Goal: Task Accomplishment & Management: Manage account settings

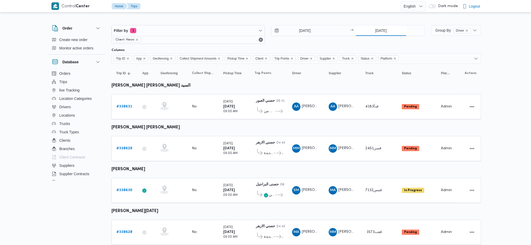
click at [387, 35] on input "[DATE]" at bounding box center [381, 30] width 52 height 10
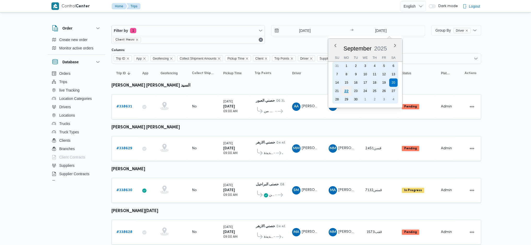
click at [347, 90] on div "22" at bounding box center [346, 91] width 10 height 10
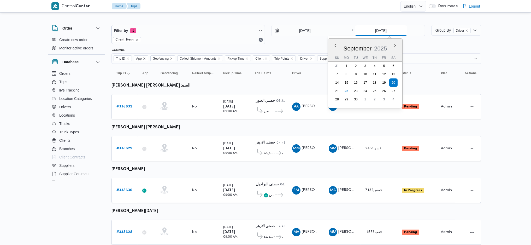
type input "[DATE]"
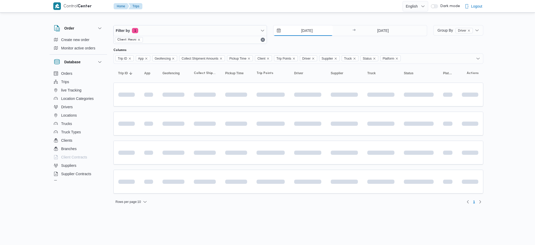
click at [314, 31] on input "[DATE]" at bounding box center [302, 30] width 59 height 10
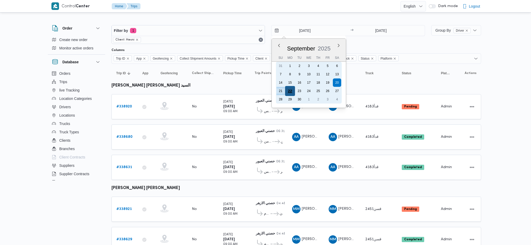
click at [292, 91] on div "22" at bounding box center [290, 91] width 10 height 10
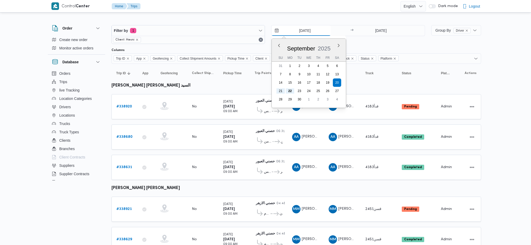
type input "[DATE]"
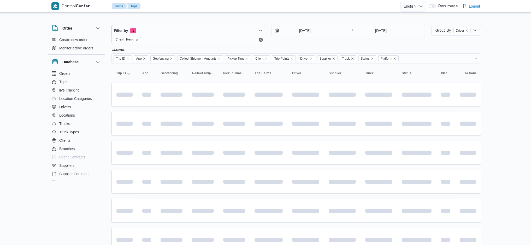
click at [188, 166] on table "Trip ID Click to sort in ascending order App Click to sort in ascending order G…" at bounding box center [296, 218] width 370 height 309
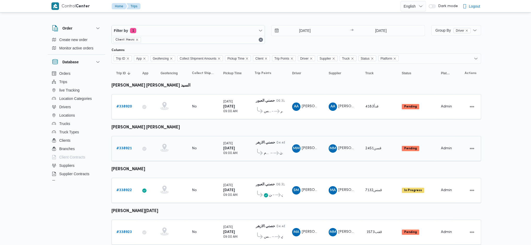
click at [128, 146] on b "# 338921" at bounding box center [123, 147] width 15 height 3
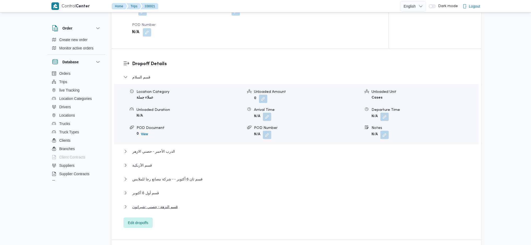
scroll to position [418, 0]
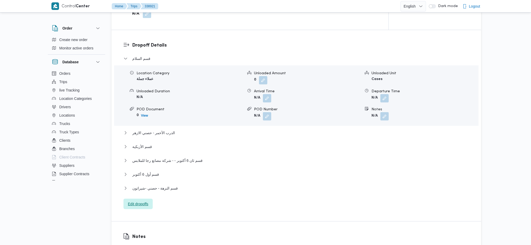
click at [141, 199] on span "Edit dropoffs" at bounding box center [137, 203] width 29 height 10
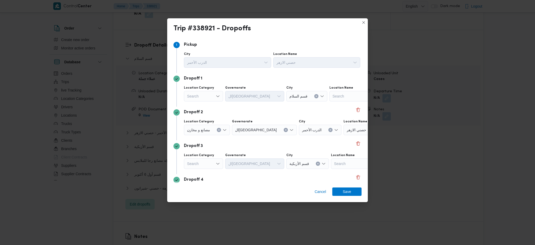
click at [215, 100] on div "Search" at bounding box center [203, 96] width 39 height 10
click at [207, 105] on span "مصانع و مخازن" at bounding box center [206, 105] width 27 height 6
click at [338, 100] on div "Search" at bounding box center [346, 96] width 65 height 10
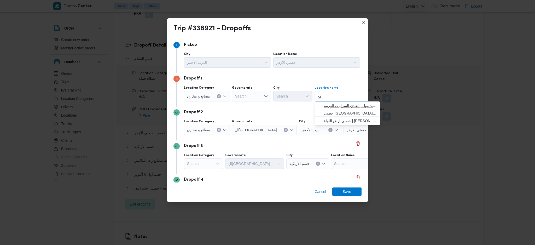
type input "مع"
click at [352, 104] on span "حصني -ال مع ادي | ميدان المعادي جراند مول | معادي السرايات الغربية" at bounding box center [350, 105] width 53 height 6
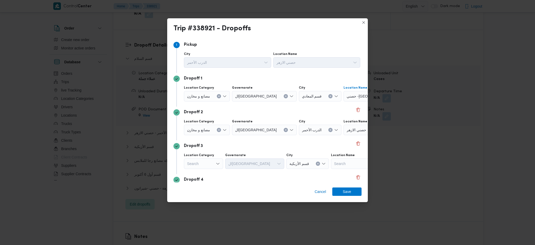
click at [218, 129] on icon "Clear input" at bounding box center [219, 130] width 2 height 2
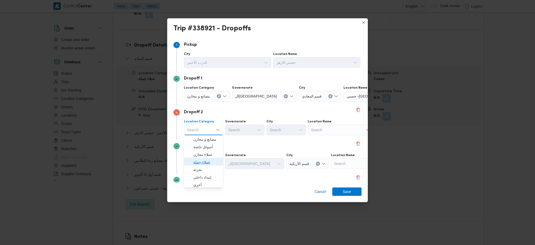
click at [206, 161] on span "عملاء جملة" at bounding box center [206, 162] width 27 height 6
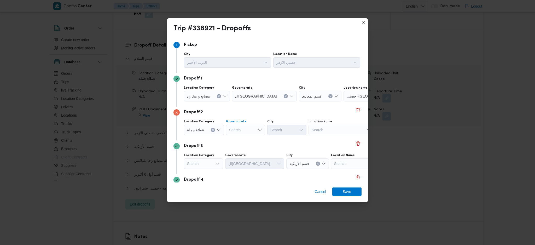
click at [240, 128] on div "Search" at bounding box center [245, 130] width 39 height 10
type input "قاه"
click at [241, 140] on mark "قاه" at bounding box center [240, 139] width 5 height 4
click at [297, 130] on div "Search" at bounding box center [312, 130] width 39 height 10
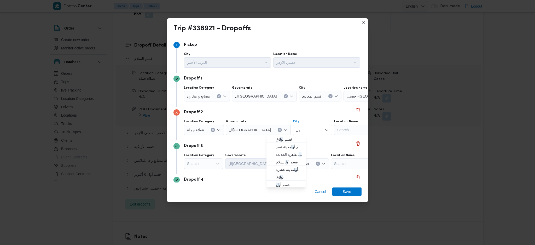
type input "ول"
click at [291, 153] on span "قسم أ ول القاهرة الجديدة" at bounding box center [289, 154] width 27 height 6
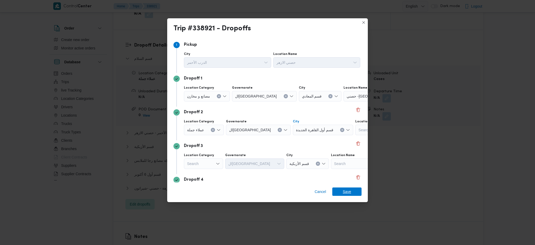
click at [341, 190] on span "Save" at bounding box center [346, 191] width 29 height 8
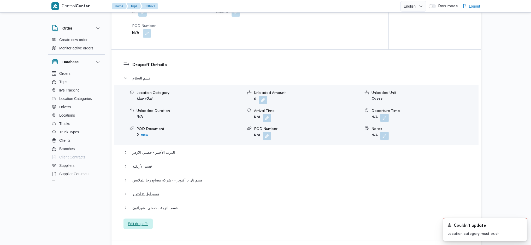
scroll to position [383, 0]
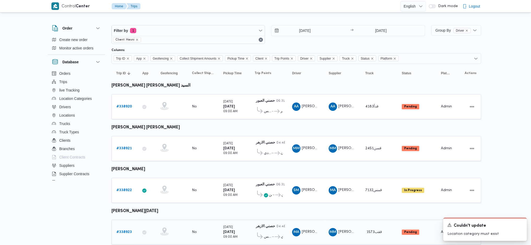
click at [122, 229] on link "# 338923" at bounding box center [123, 232] width 15 height 6
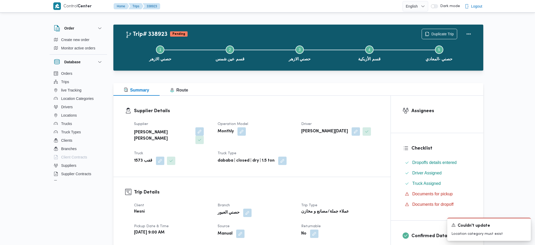
scroll to position [418, 0]
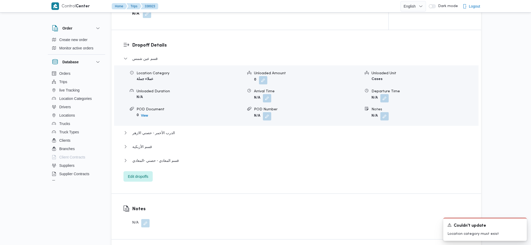
click at [143, 178] on div "Dropoff Details قسم عين شمس Location Category عملاء جملة Unloaded Amount 0 Unlo…" at bounding box center [296, 111] width 370 height 163
click at [141, 173] on span "Edit dropoffs" at bounding box center [138, 176] width 20 height 6
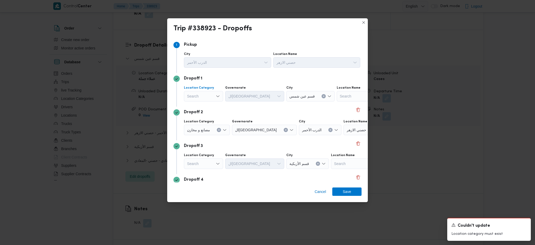
click at [198, 96] on div "Search" at bounding box center [203, 96] width 39 height 10
click at [205, 126] on span "عملاء جملة" at bounding box center [206, 128] width 27 height 6
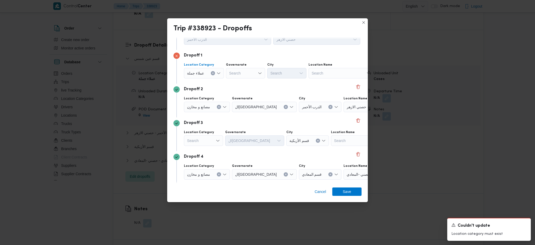
scroll to position [35, 0]
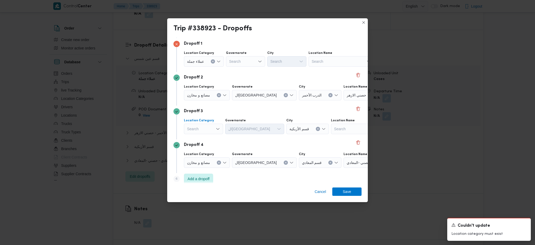
click at [204, 127] on div "Search" at bounding box center [203, 128] width 39 height 10
drag, startPoint x: 206, startPoint y: 136, endPoint x: 256, endPoint y: 140, distance: 50.5
click at [206, 136] on span "مصانع و مخازن" at bounding box center [206, 138] width 27 height 6
click at [329, 129] on div "Search" at bounding box center [346, 128] width 65 height 10
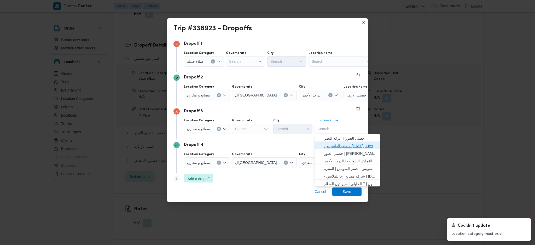
click at [328, 145] on span "حصنى العاشر من [DATE] | Hesni Textiles Factory | جزء من مدينة العاشر-مجاورات" at bounding box center [350, 146] width 53 height 6
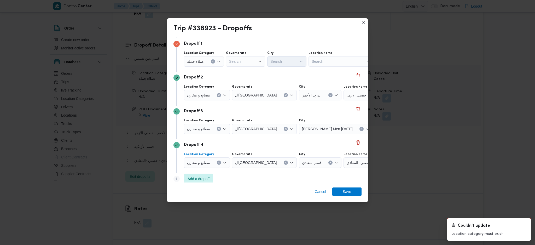
click at [219, 163] on icon "Clear input" at bounding box center [218, 162] width 1 height 1
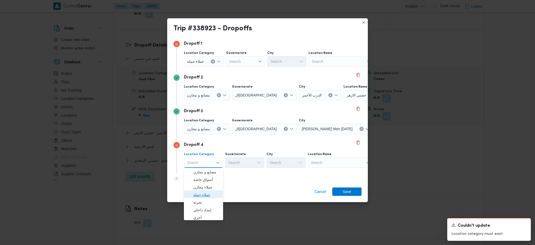
click at [210, 194] on span "عملاء جملة" at bounding box center [206, 194] width 27 height 6
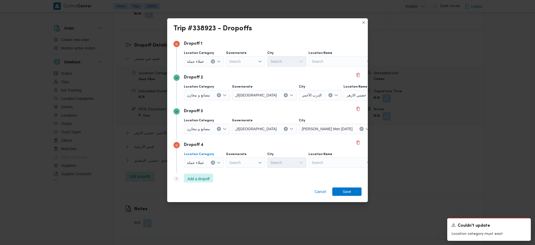
click at [243, 164] on div "Search" at bounding box center [245, 162] width 39 height 10
click at [243, 216] on span "الشرقية" at bounding box center [247, 216] width 27 height 6
click at [285, 163] on div "Search" at bounding box center [286, 162] width 39 height 10
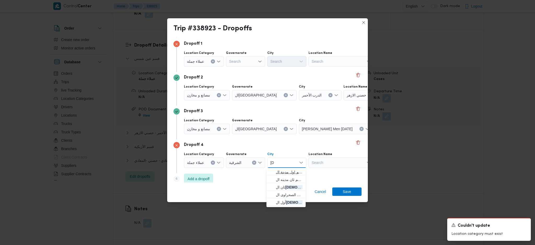
type input "[DEMOGRAPHIC_DATA]"
click at [271, 172] on icon "button" at bounding box center [271, 172] width 4 height 4
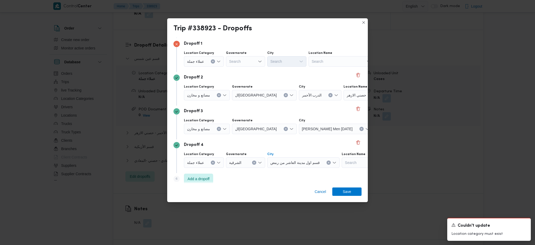
click at [328, 162] on icon "Clear input" at bounding box center [328, 162] width 1 height 1
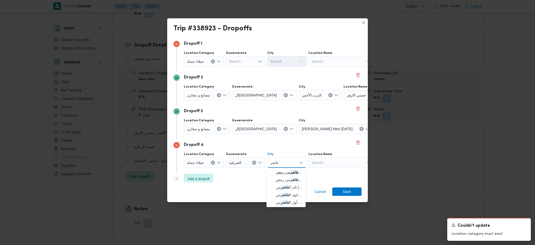
type input "عاشر"
click at [285, 169] on span "قسم اول مدينة ال عاشر من رمض" at bounding box center [289, 172] width 27 height 6
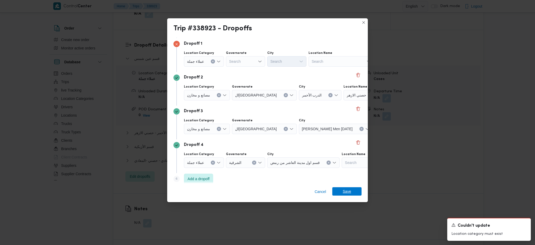
click at [349, 192] on span "Save" at bounding box center [346, 191] width 8 height 8
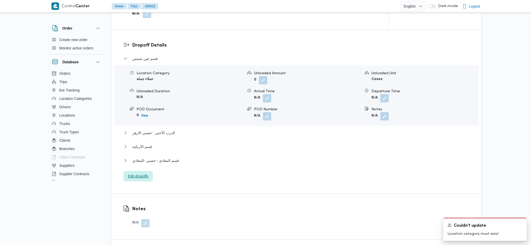
click at [136, 173] on span "Edit dropoffs" at bounding box center [138, 176] width 20 height 6
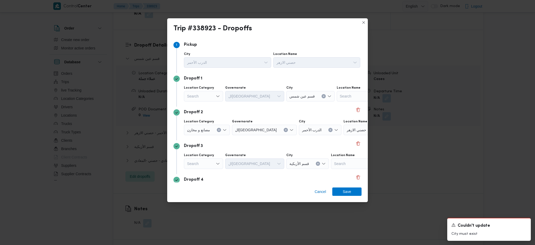
click at [214, 94] on div "Search" at bounding box center [203, 96] width 39 height 10
click at [210, 125] on span "عملاء جملة" at bounding box center [203, 128] width 35 height 8
click at [239, 92] on div "Search" at bounding box center [245, 96] width 39 height 10
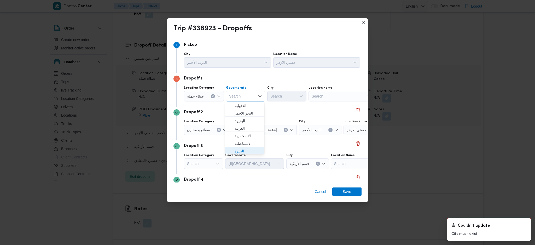
click at [241, 149] on span "الجيزة" at bounding box center [247, 151] width 27 height 6
click at [287, 98] on div "Search" at bounding box center [286, 96] width 39 height 10
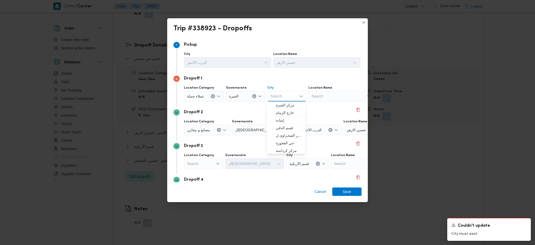
scroll to position [138, 0]
click at [292, 141] on span "حي العجوزة" at bounding box center [289, 142] width 27 height 6
click at [336, 191] on span "Save" at bounding box center [346, 191] width 29 height 8
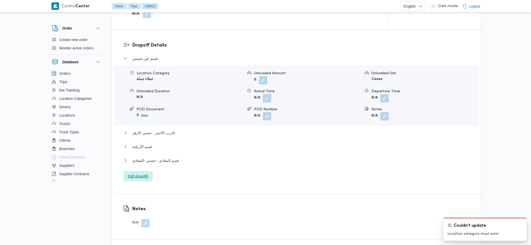
click at [148, 173] on span "Edit dropoffs" at bounding box center [138, 176] width 20 height 6
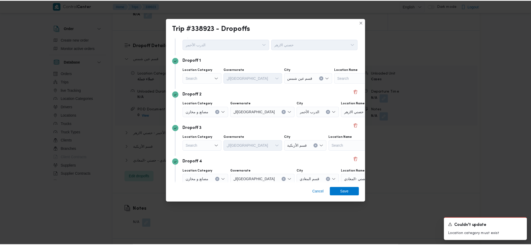
scroll to position [0, 0]
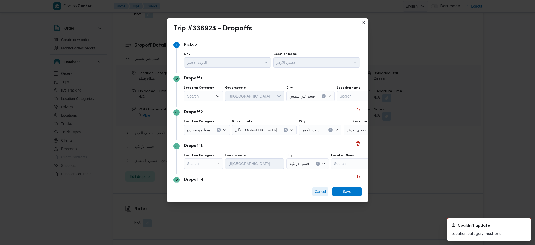
click at [315, 188] on span "Cancel" at bounding box center [319, 191] width 11 height 6
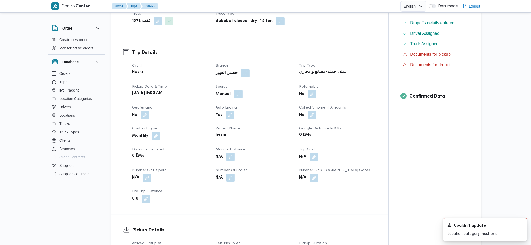
scroll to position [139, 0]
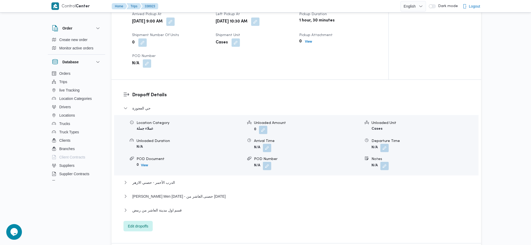
scroll to position [362, 0]
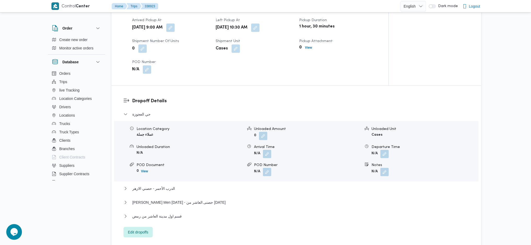
click at [163, 213] on div "قسم اول مدينة العاشر من رمض" at bounding box center [296, 218] width 346 height 10
click at [166, 213] on span "قسم اول مدينة العاشر من رمض" at bounding box center [156, 216] width 49 height 6
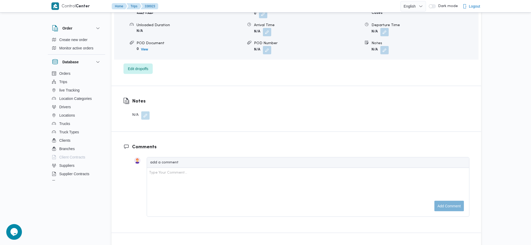
scroll to position [501, 0]
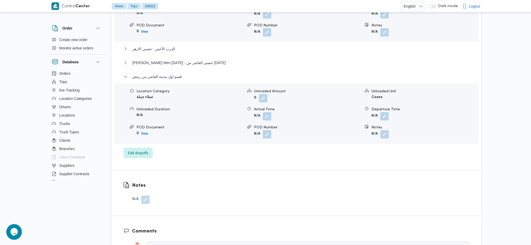
click at [377, 132] on b "N/A" at bounding box center [374, 133] width 6 height 3
click at [382, 130] on button "button" at bounding box center [384, 134] width 8 height 8
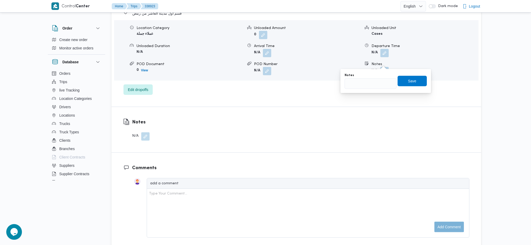
scroll to position [564, 0]
click at [375, 86] on input "Notes" at bounding box center [371, 84] width 52 height 10
type input "المنطقة الثالثة"
click button "Save" at bounding box center [412, 81] width 29 height 10
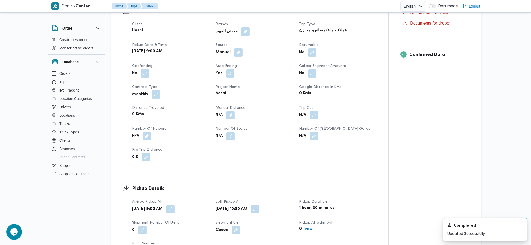
scroll to position [0, 0]
